Goal: Task Accomplishment & Management: Manage account settings

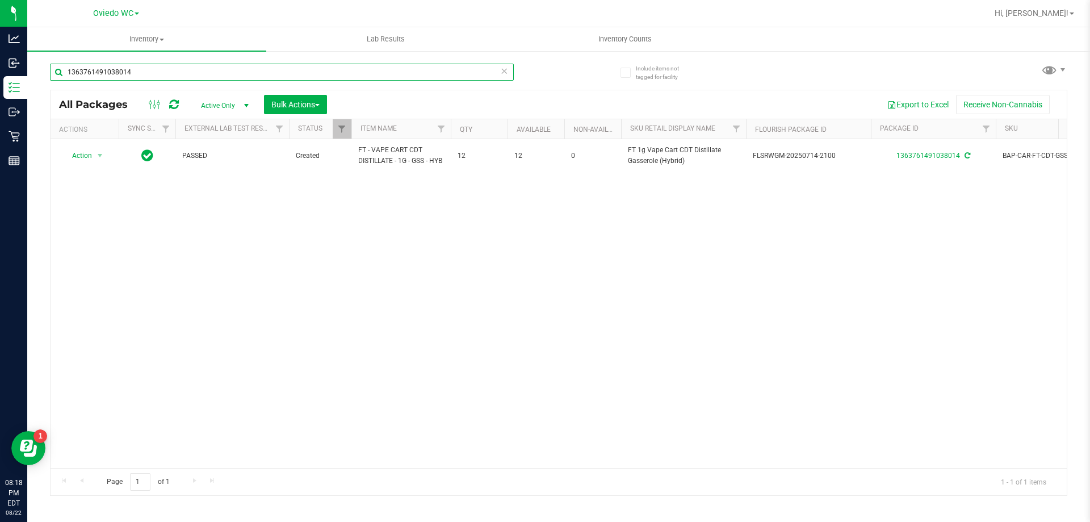
click at [209, 67] on input "1363761491038014" at bounding box center [282, 72] width 464 height 17
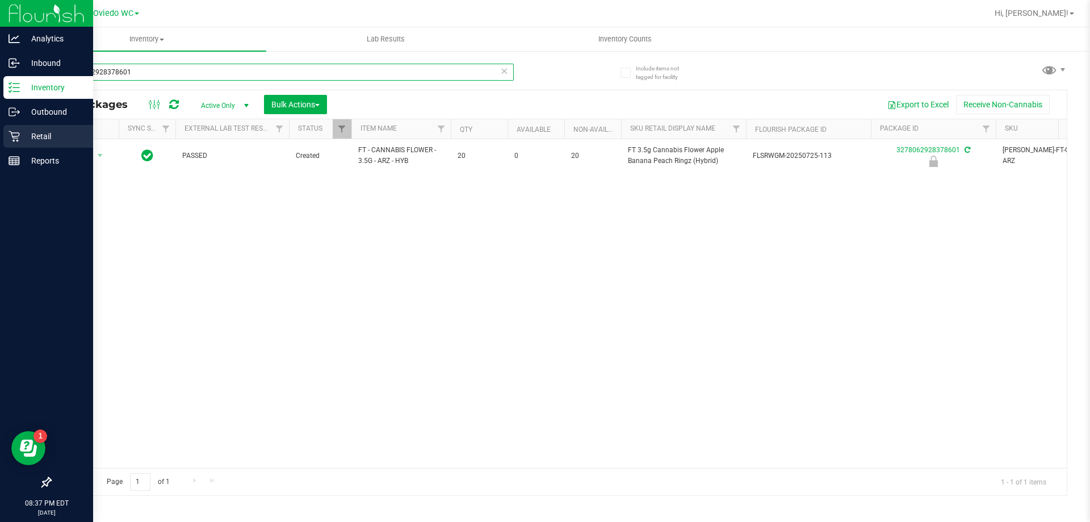
type input "3278062928378601"
click at [26, 141] on p "Retail" at bounding box center [54, 136] width 68 height 14
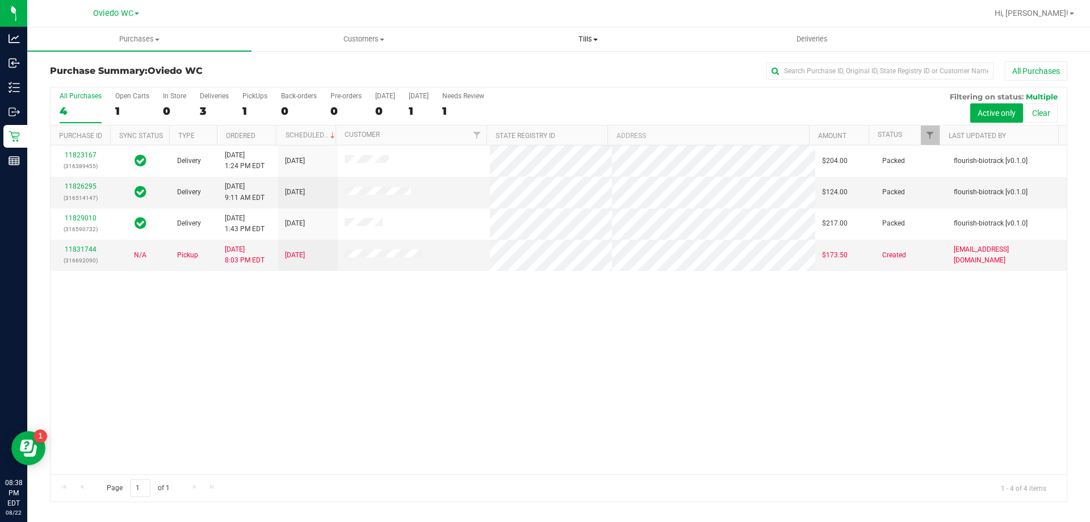
click at [582, 43] on span "Tills" at bounding box center [587, 39] width 223 height 10
click at [552, 70] on li "Manage tills" at bounding box center [588, 69] width 224 height 14
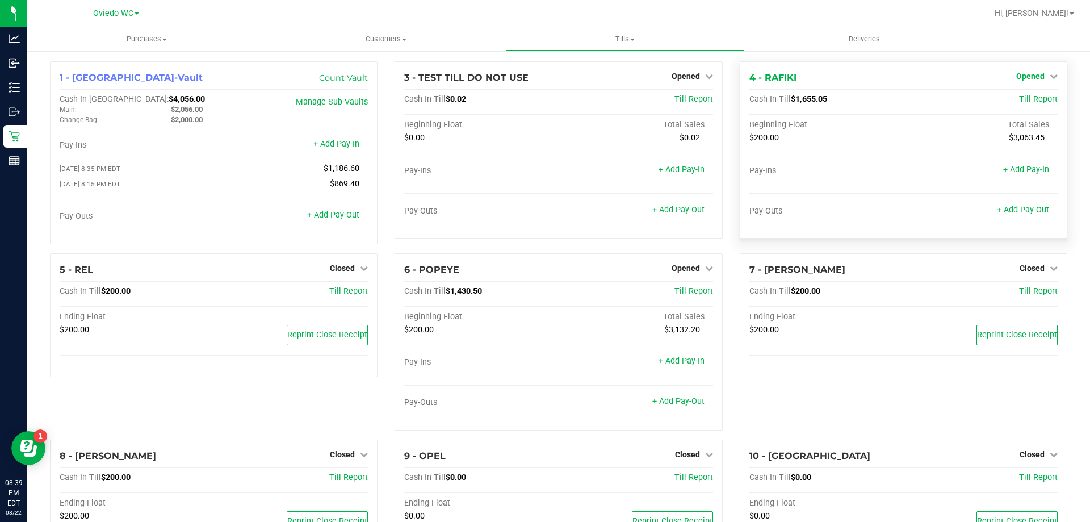
click at [1033, 72] on span "Opened" at bounding box center [1030, 76] width 28 height 9
click at [1024, 97] on link "Close Till" at bounding box center [1031, 99] width 31 height 9
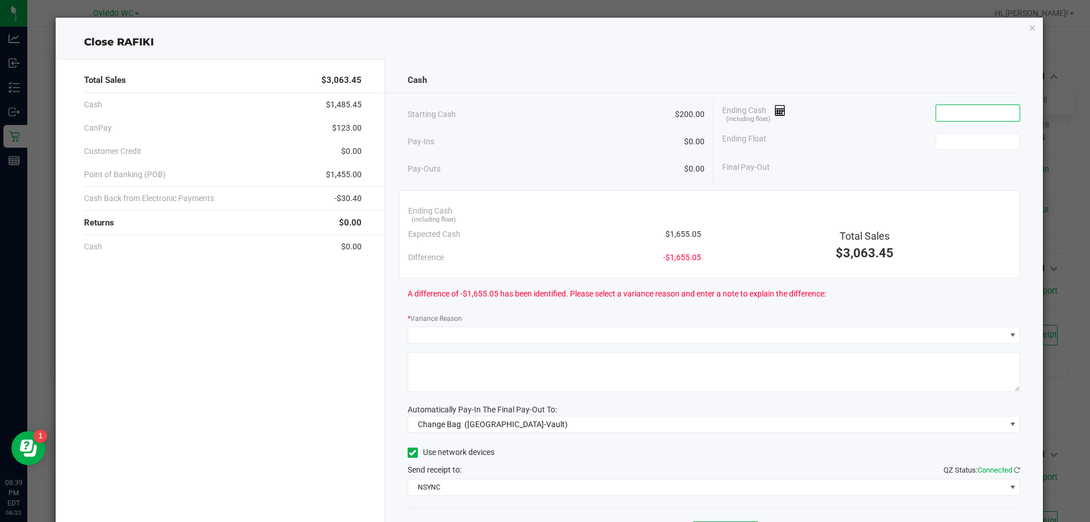
click at [941, 112] on input at bounding box center [977, 113] width 83 height 16
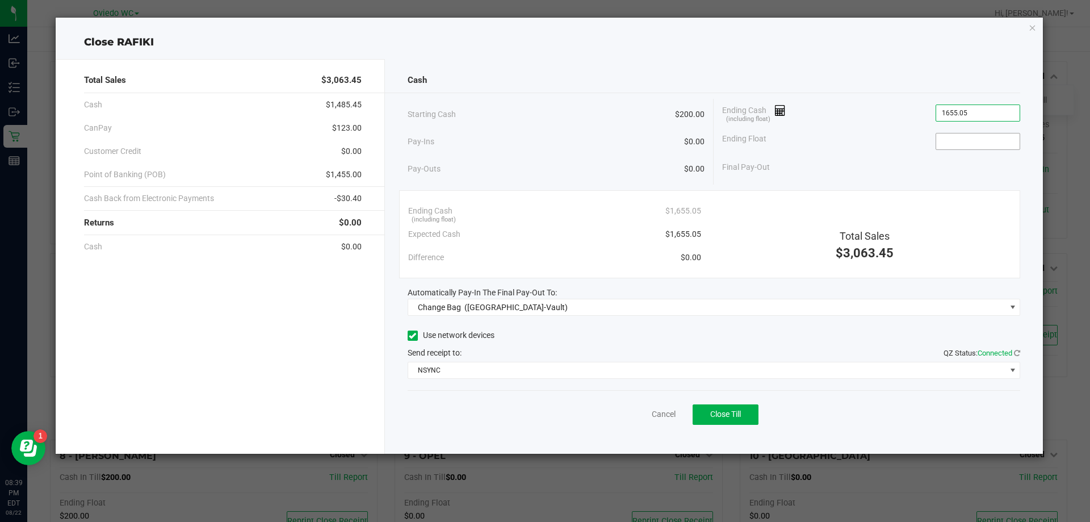
type input "$1,655.05"
click at [976, 133] on input at bounding box center [977, 141] width 83 height 16
type input "$200.00"
click at [836, 158] on div "Final Pay-Out $1,455.05" at bounding box center [871, 167] width 298 height 23
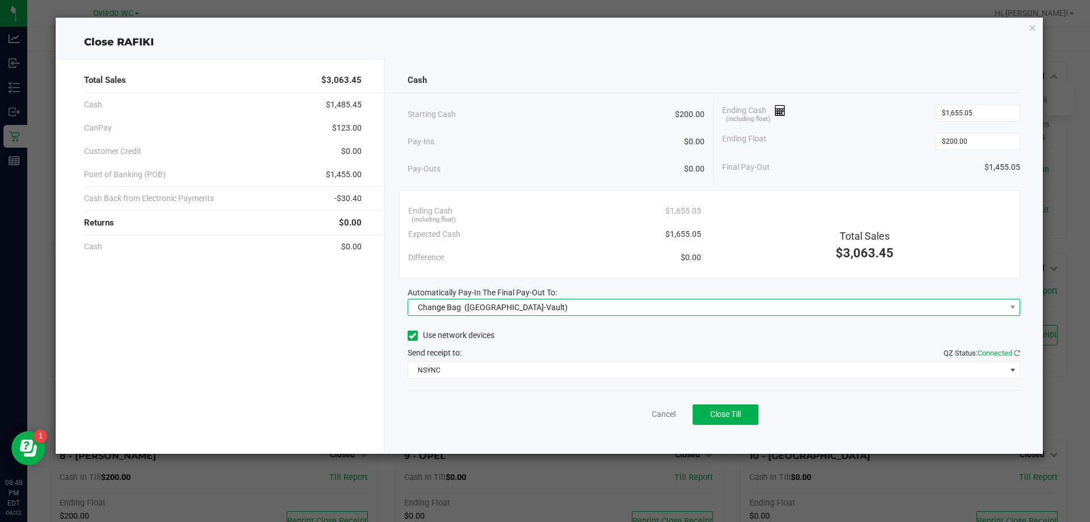
click at [598, 310] on span "Change Bag ([GEOGRAPHIC_DATA]-Vault)" at bounding box center [707, 307] width 598 height 16
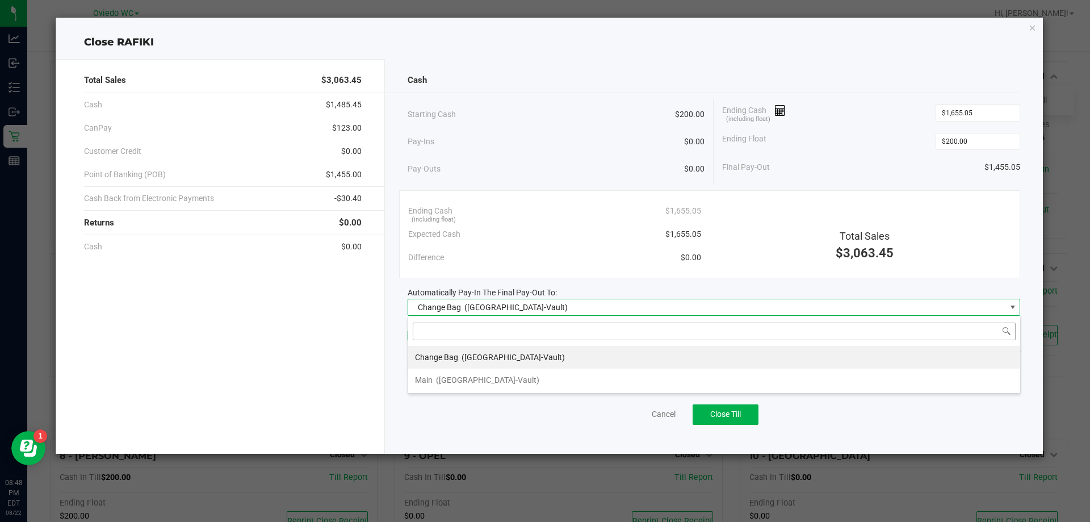
scroll to position [17, 613]
click at [554, 387] on li "Main ([GEOGRAPHIC_DATA]-Vault)" at bounding box center [714, 379] width 612 height 23
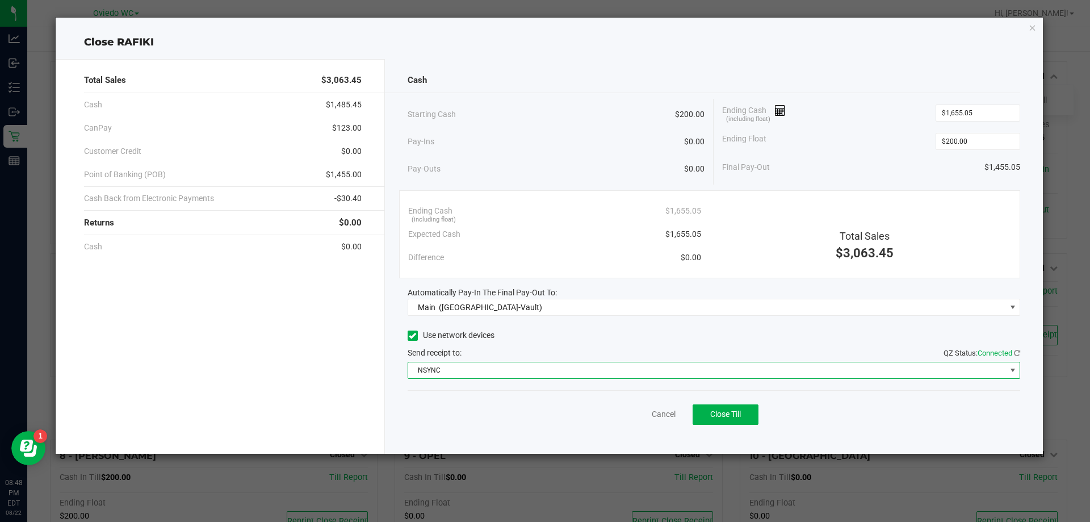
click at [551, 372] on span "NSYNC" at bounding box center [707, 370] width 598 height 16
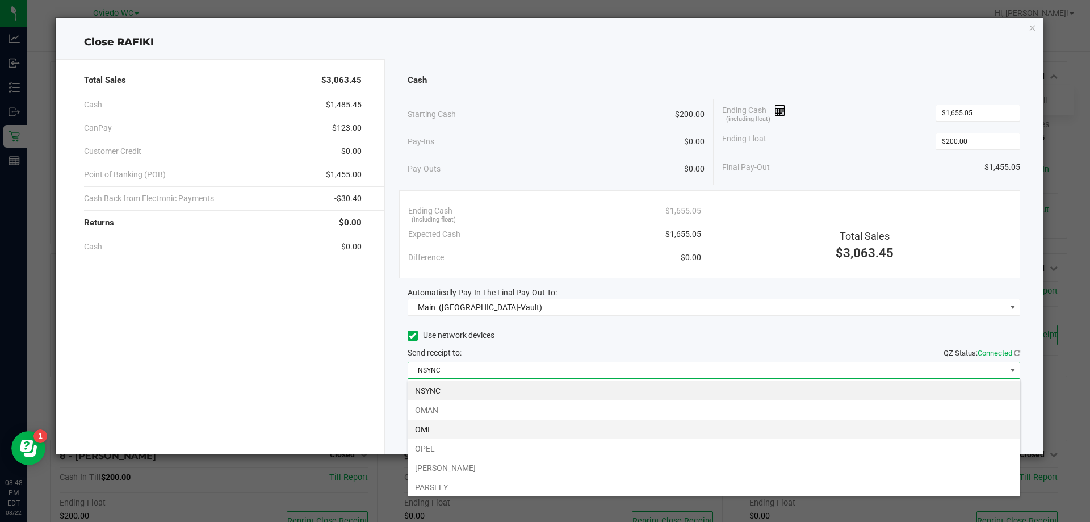
click at [529, 428] on li "OMI" at bounding box center [714, 429] width 612 height 19
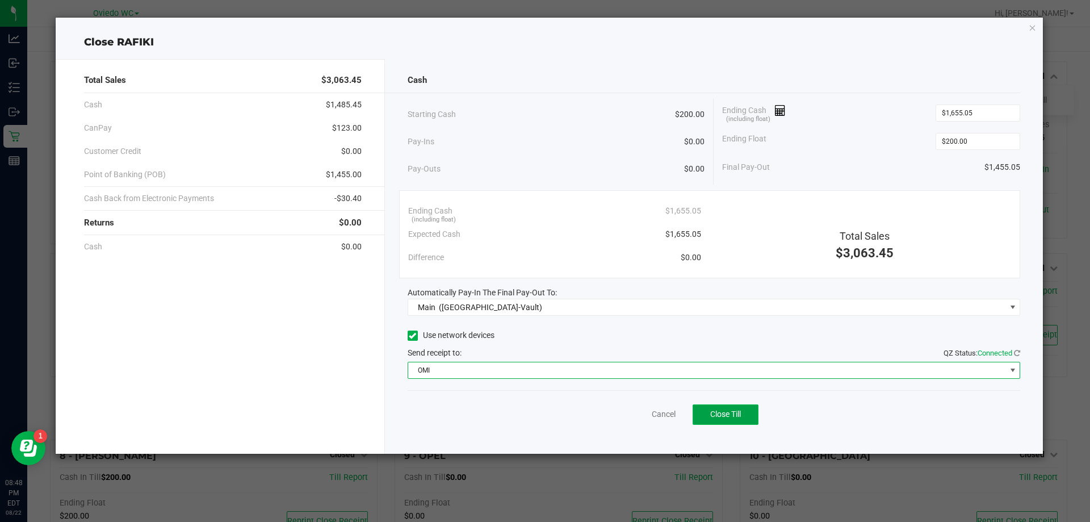
click at [708, 413] on button "Close Till" at bounding box center [726, 414] width 66 height 20
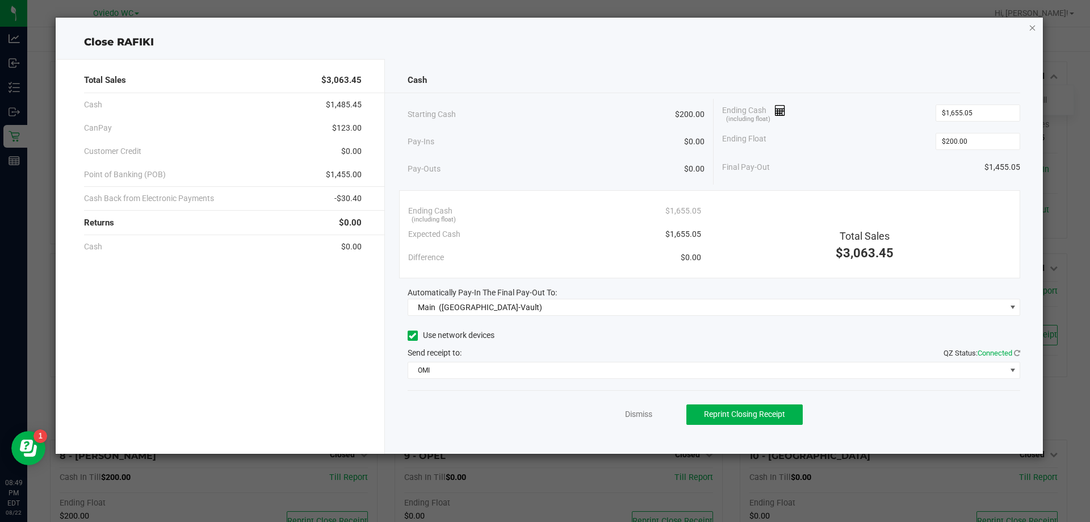
click at [1030, 24] on icon "button" at bounding box center [1033, 27] width 8 height 14
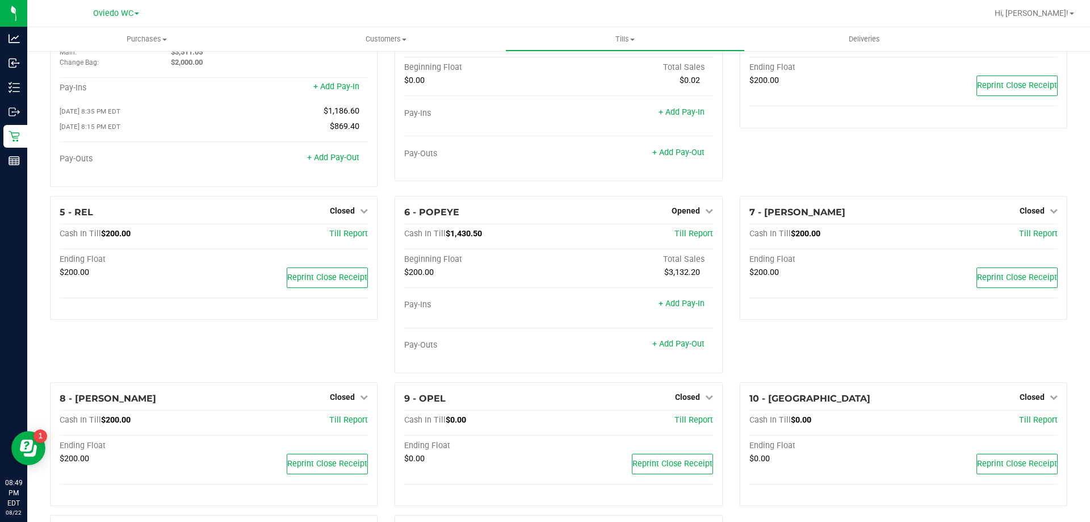
scroll to position [57, 0]
click at [682, 209] on span "Opened" at bounding box center [686, 211] width 28 height 9
click at [683, 236] on link "Close Till" at bounding box center [687, 234] width 31 height 9
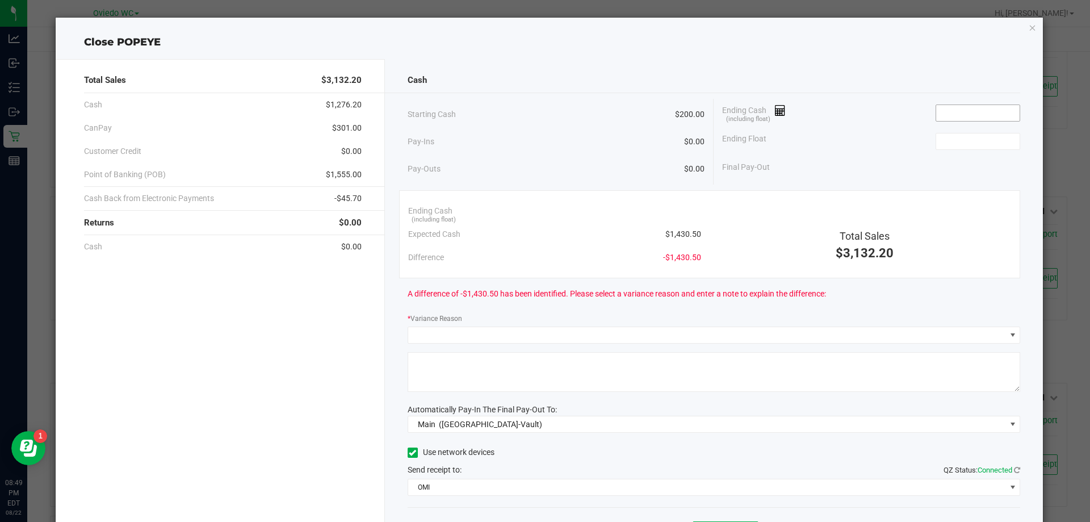
click at [977, 114] on input at bounding box center [977, 113] width 83 height 16
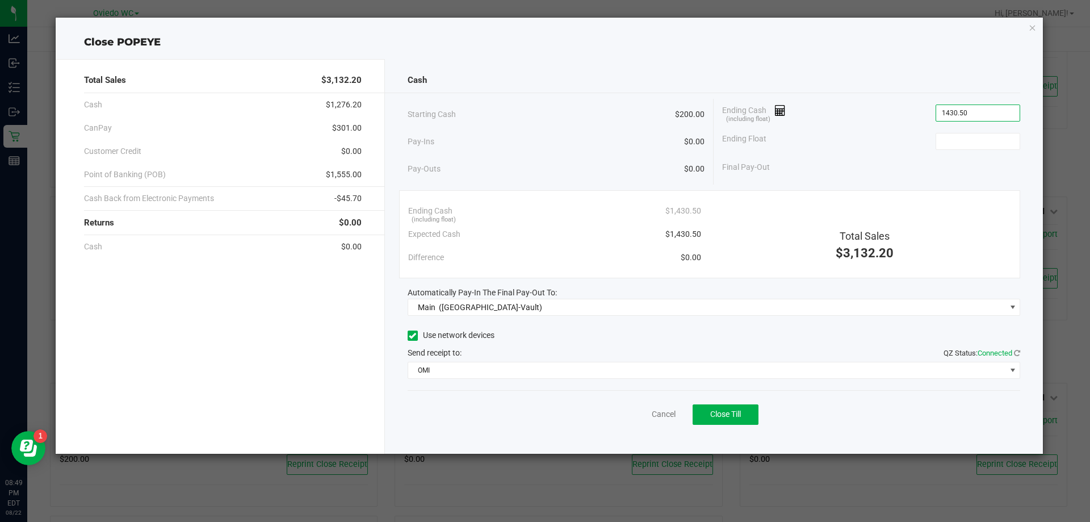
type input "$1,430.50"
type input "$200.00"
click at [846, 157] on div "Final Pay-Out $1,230.50" at bounding box center [871, 167] width 298 height 23
click at [739, 417] on span "Close Till" at bounding box center [725, 413] width 31 height 9
click at [1029, 26] on icon "button" at bounding box center [1033, 27] width 8 height 14
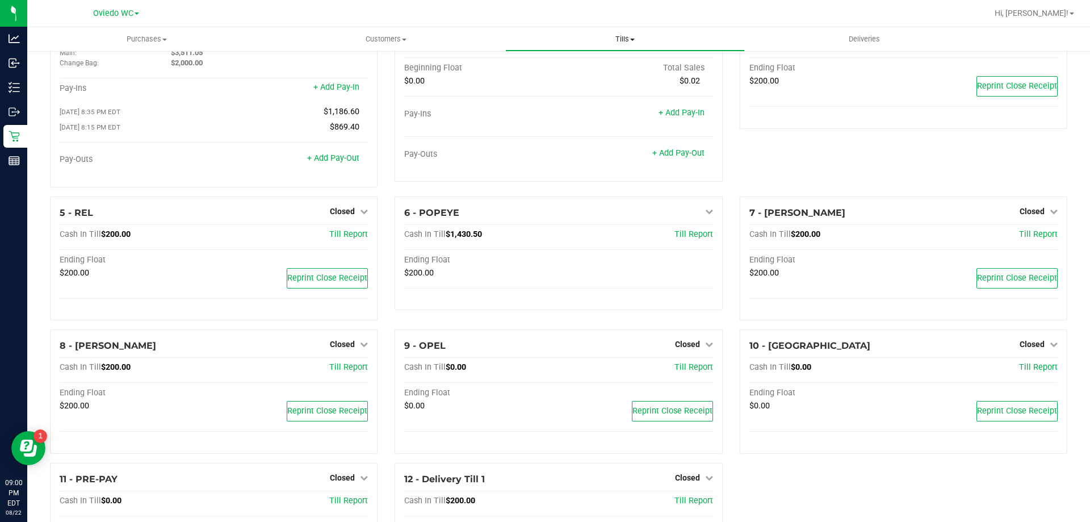
click at [628, 37] on span "Tills" at bounding box center [625, 39] width 238 height 10
click at [583, 87] on span "Reconcile e-payments" at bounding box center [561, 82] width 113 height 10
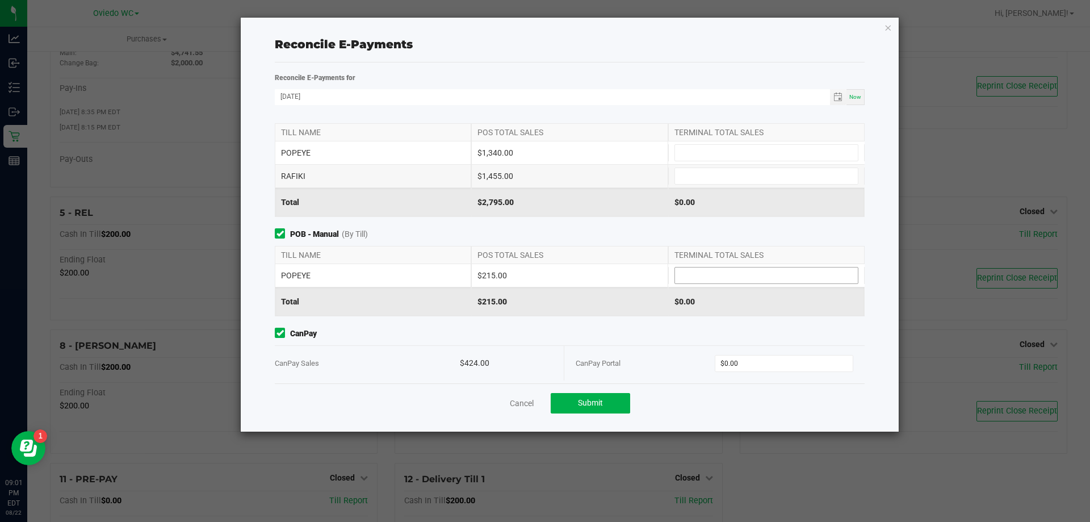
scroll to position [24, 0]
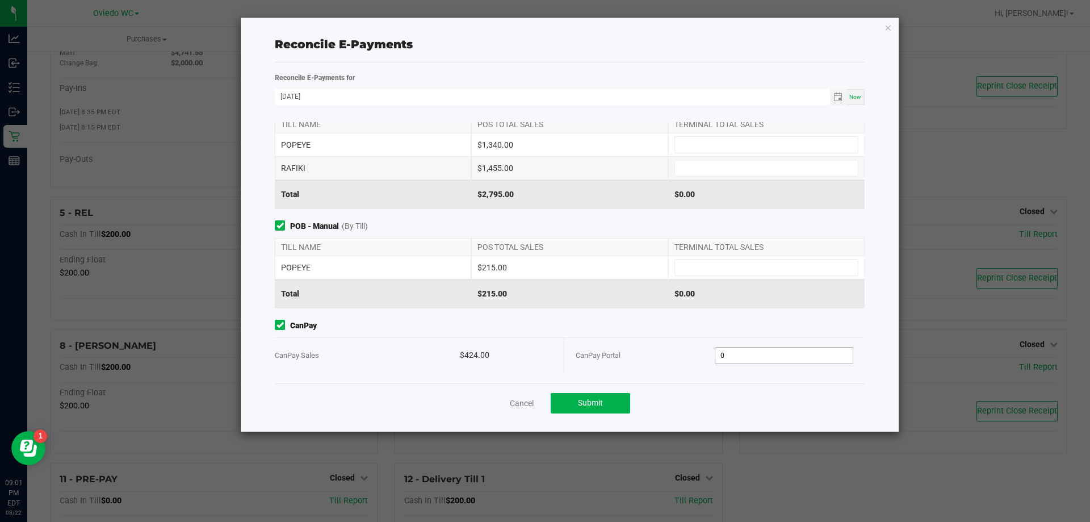
click at [738, 359] on input "0" at bounding box center [784, 355] width 138 height 16
type input "$424.00"
click at [755, 403] on div "Cancel Submit" at bounding box center [570, 402] width 590 height 39
click at [694, 266] on input at bounding box center [766, 267] width 183 height 16
type input "$215.00"
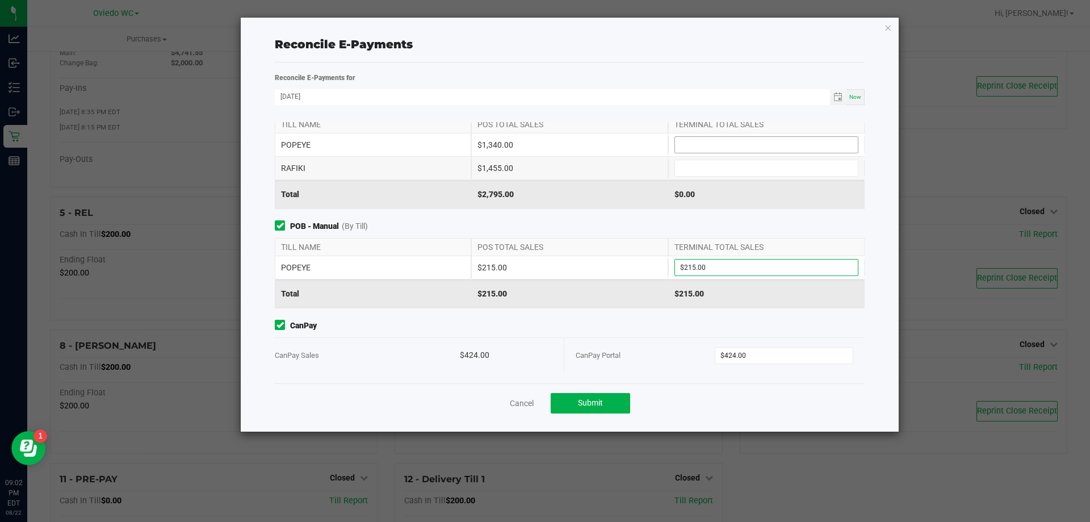
click at [705, 144] on input at bounding box center [766, 145] width 183 height 16
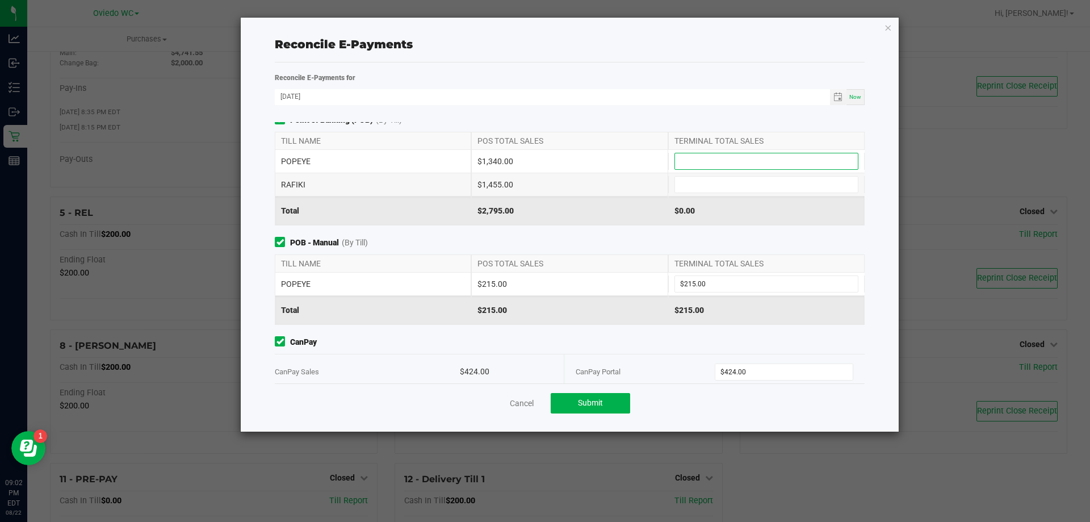
scroll to position [0, 0]
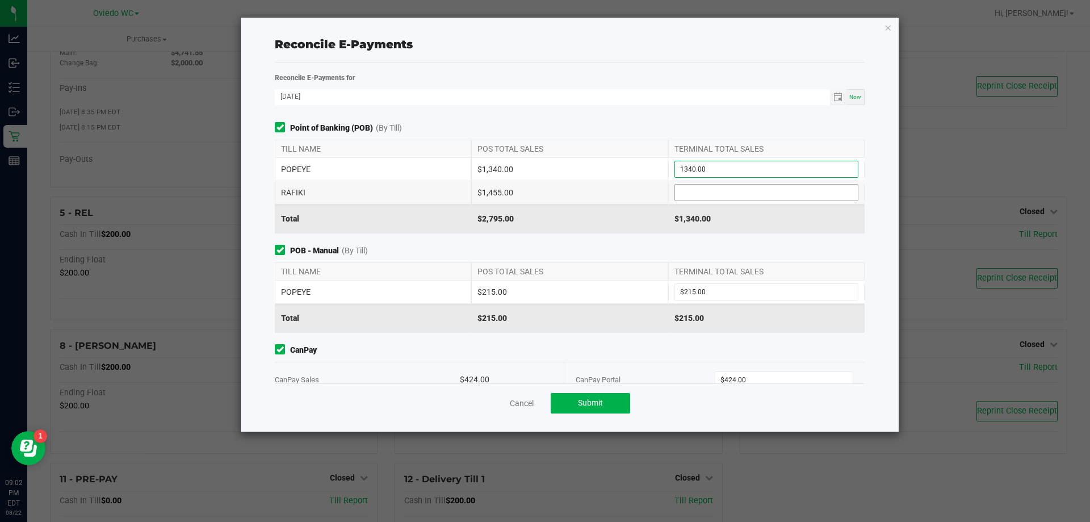
type input "$1,340.00"
click at [733, 185] on input at bounding box center [766, 193] width 183 height 16
type input "$1,455.00"
click at [740, 250] on span "POB - Manual (By Till)" at bounding box center [570, 251] width 590 height 12
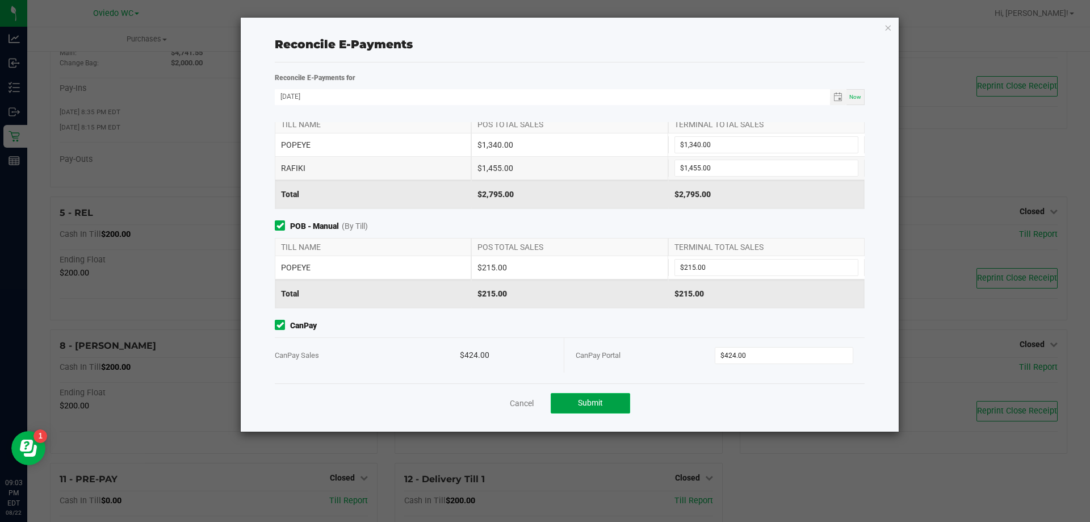
click at [583, 398] on span "Submit" at bounding box center [590, 402] width 25 height 9
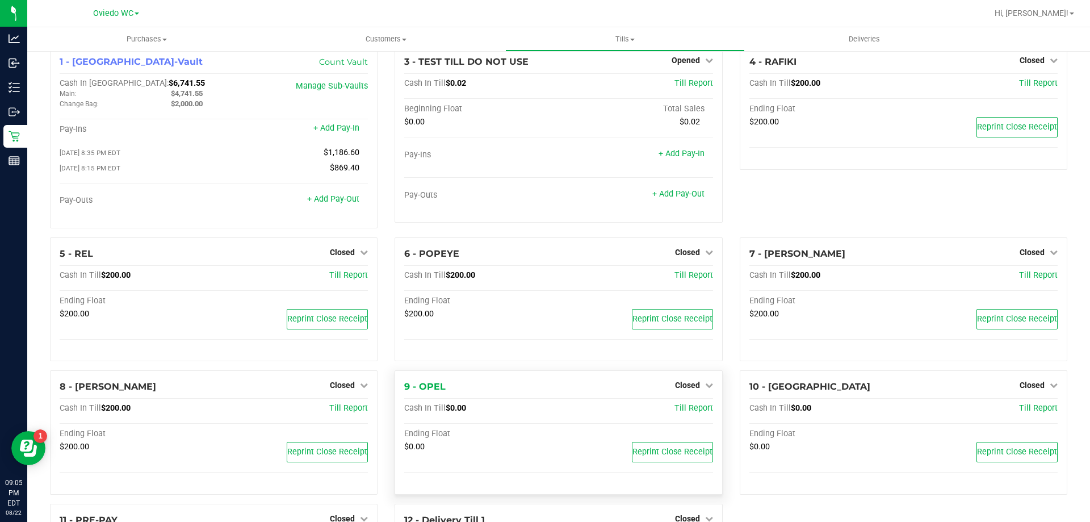
scroll to position [0, 0]
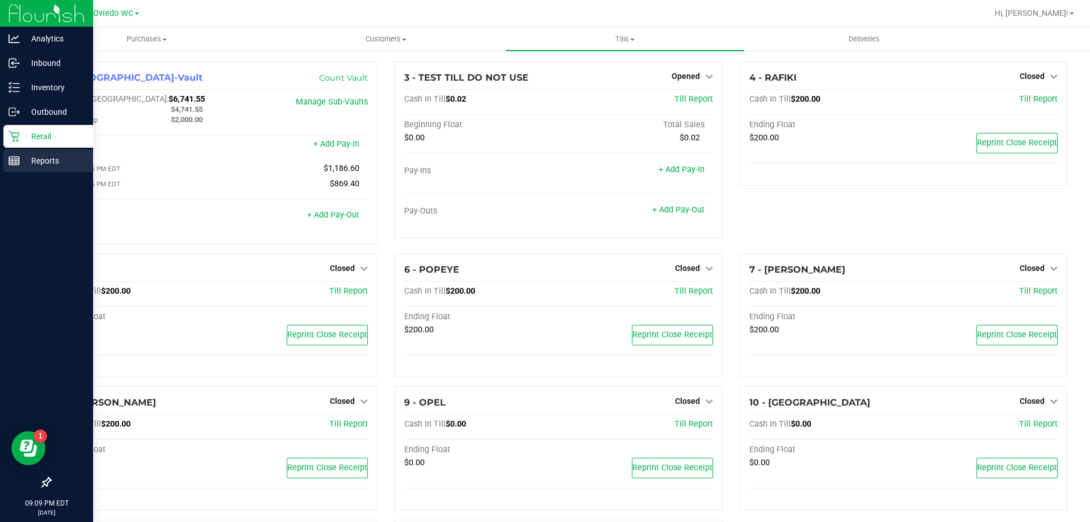
click at [51, 164] on p "Reports" at bounding box center [54, 161] width 68 height 14
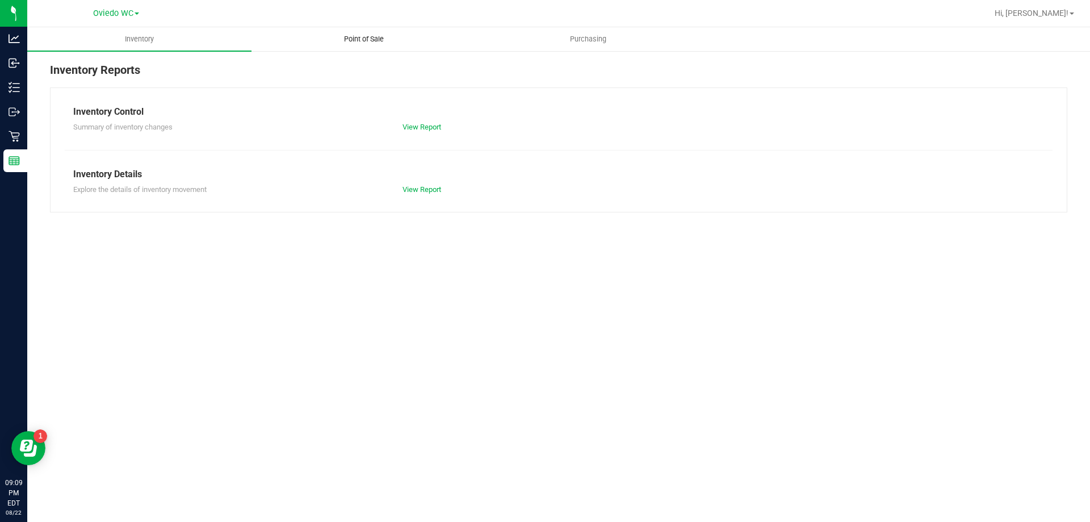
click at [368, 40] on span "Point of Sale" at bounding box center [364, 39] width 70 height 10
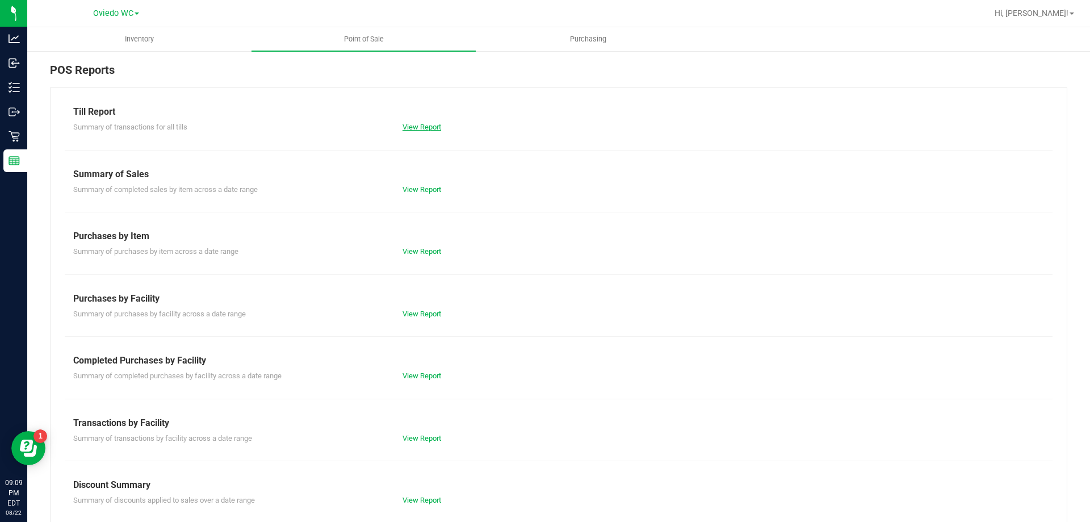
click at [416, 124] on link "View Report" at bounding box center [422, 127] width 39 height 9
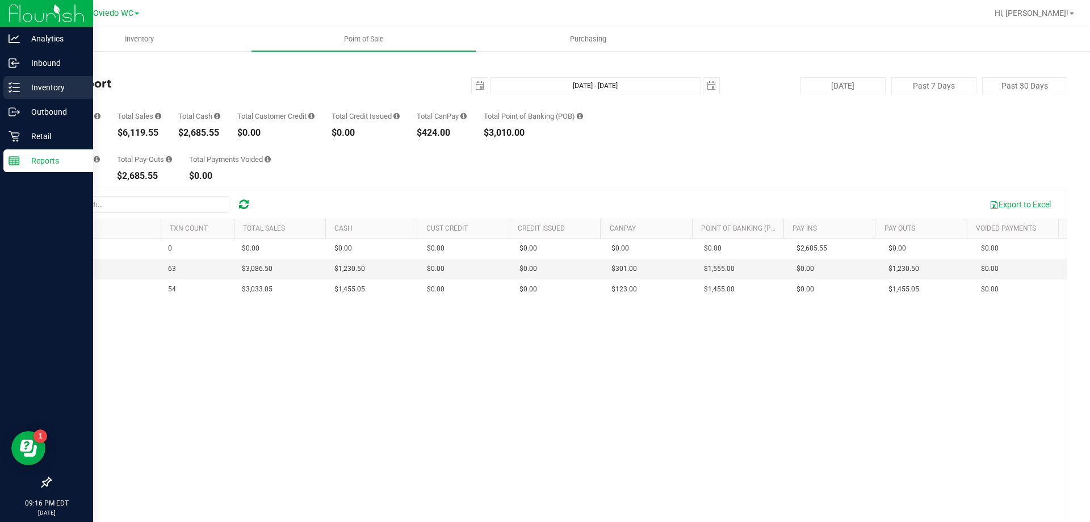
click at [13, 82] on icon at bounding box center [14, 87] width 11 height 11
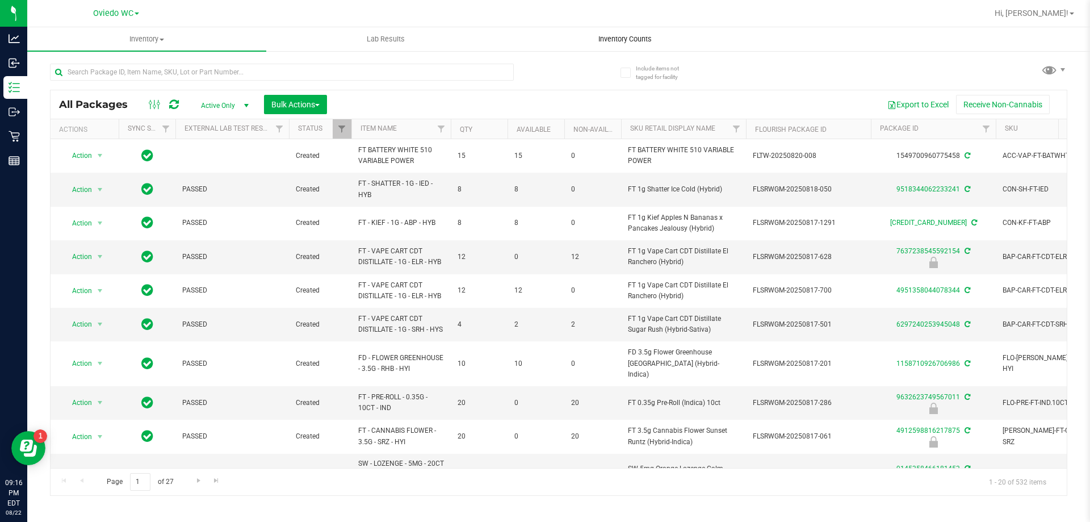
click at [624, 34] on span "Inventory Counts" at bounding box center [625, 39] width 84 height 10
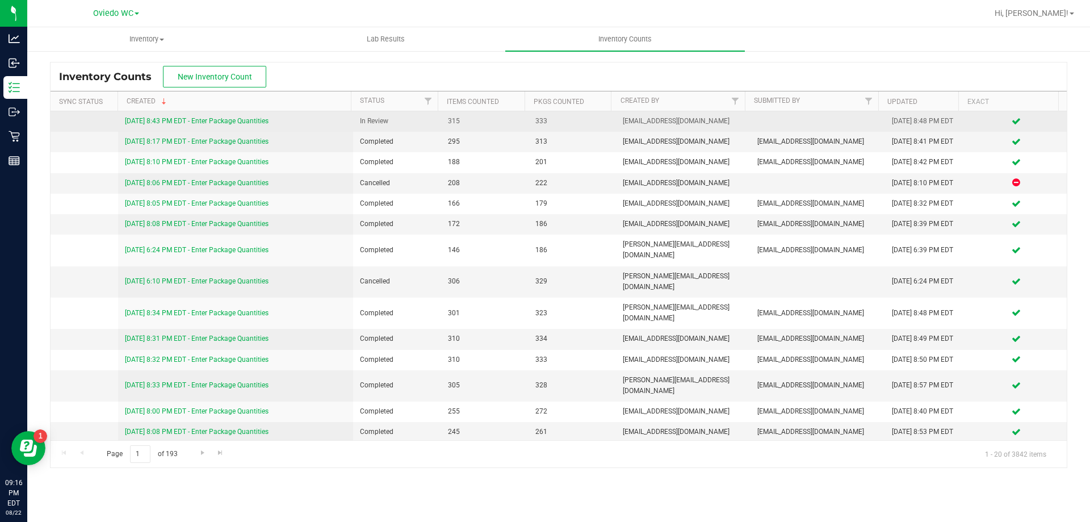
click at [232, 124] on link "[DATE] 8:43 PM EDT - Enter Package Quantities" at bounding box center [197, 121] width 144 height 8
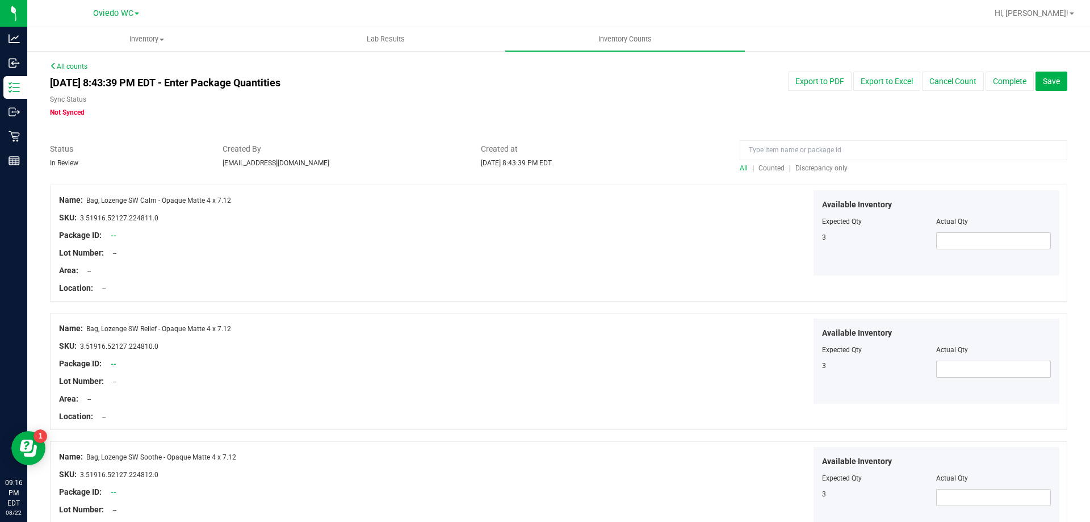
click at [815, 169] on span "Discrepancy only" at bounding box center [821, 168] width 52 height 8
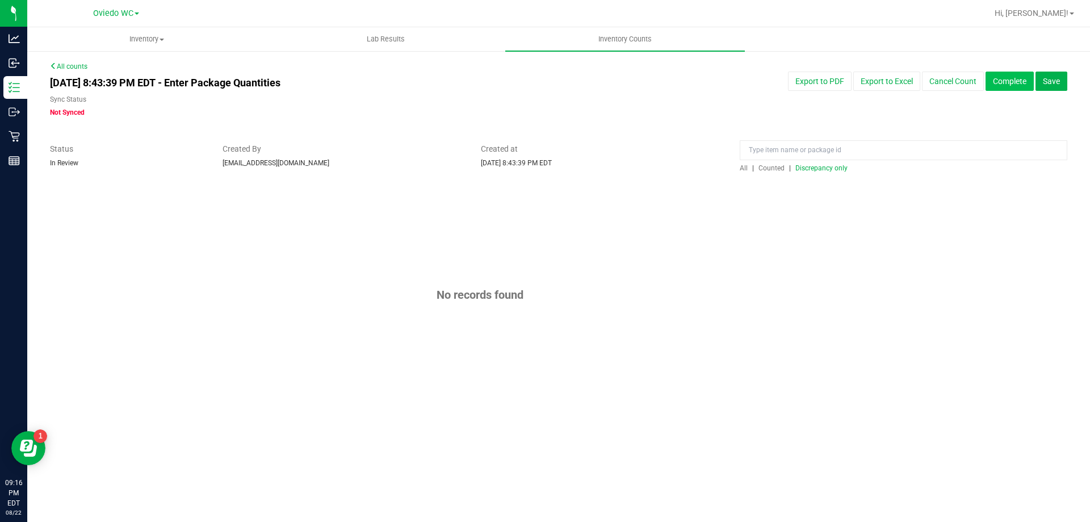
click at [1004, 86] on button "Complete" at bounding box center [1010, 81] width 48 height 19
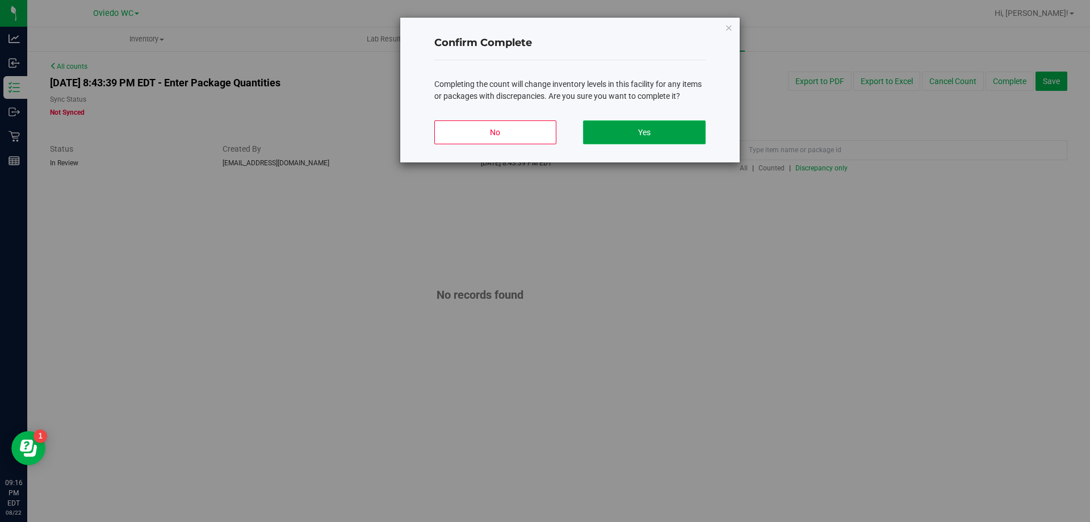
click at [682, 131] on button "Yes" at bounding box center [644, 132] width 122 height 24
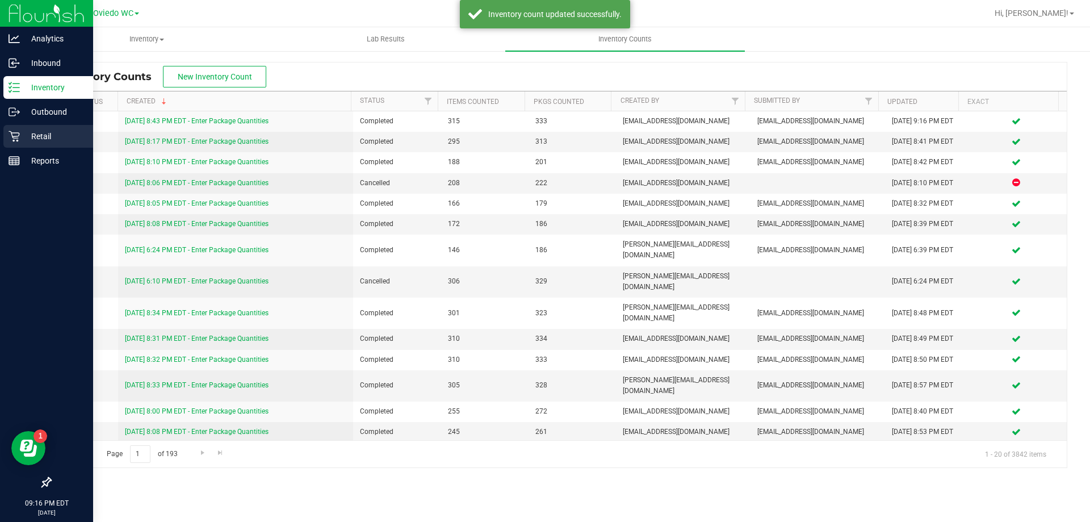
click at [27, 133] on p "Retail" at bounding box center [54, 136] width 68 height 14
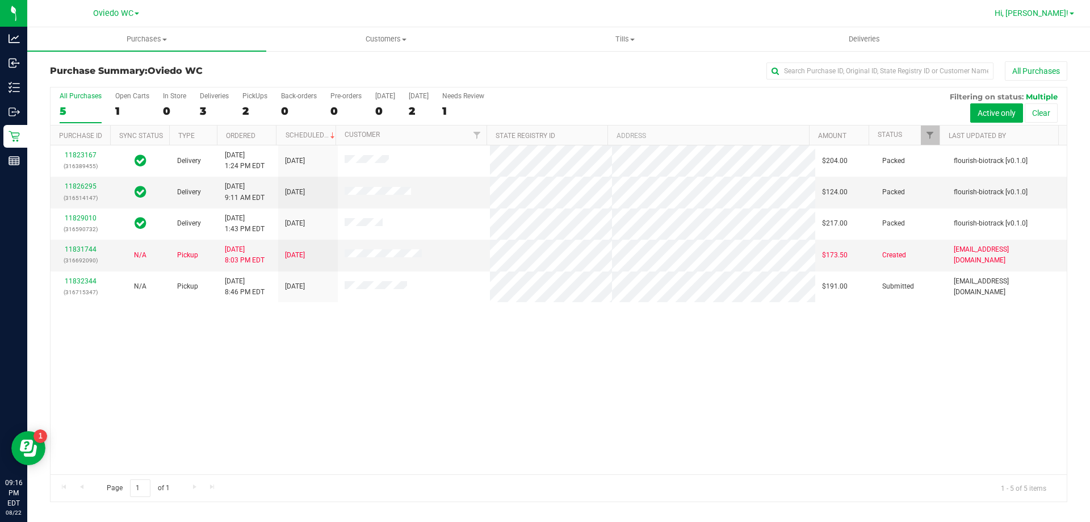
click at [1070, 11] on link "Hi, [PERSON_NAME]!" at bounding box center [1034, 13] width 89 height 12
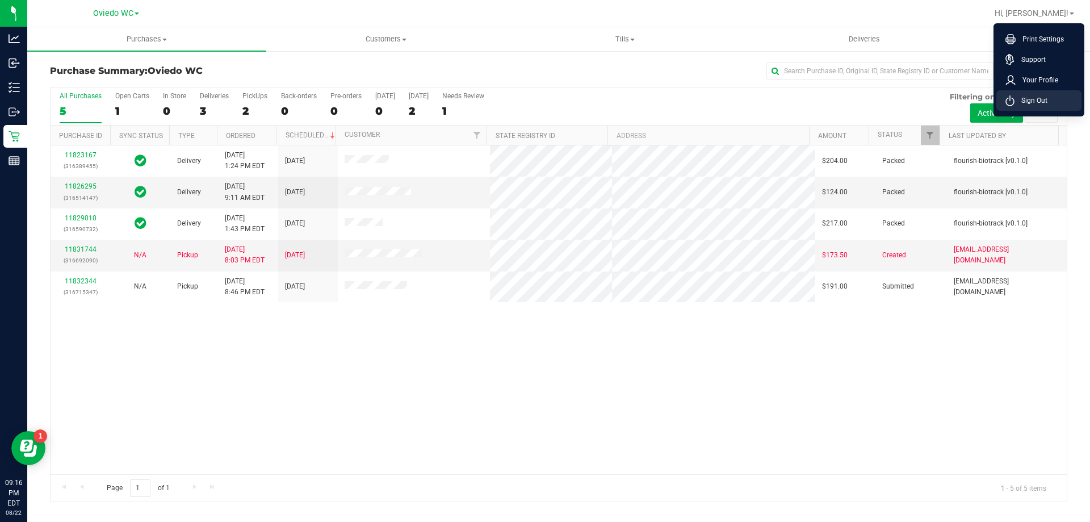
click at [1044, 98] on span "Sign Out" at bounding box center [1031, 100] width 33 height 11
